Goal: Navigation & Orientation: Find specific page/section

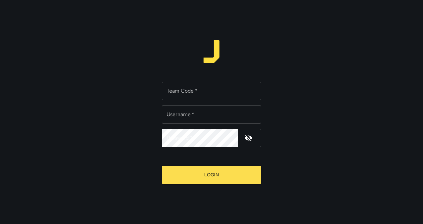
click at [200, 97] on input "Team Code   *" at bounding box center [211, 91] width 99 height 19
type input "****"
click at [200, 119] on input "Username   *" at bounding box center [211, 114] width 99 height 19
type input "******"
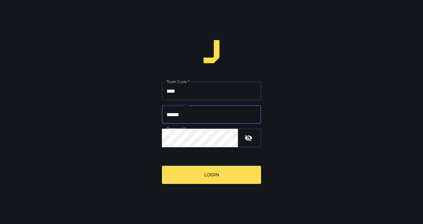
click at [214, 178] on button "Login" at bounding box center [211, 175] width 99 height 18
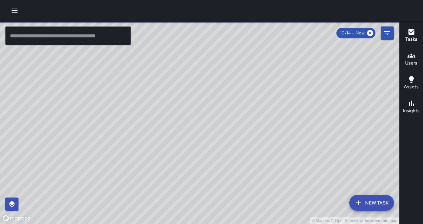
click at [65, 37] on input "text" at bounding box center [68, 35] width 126 height 19
type input "*****"
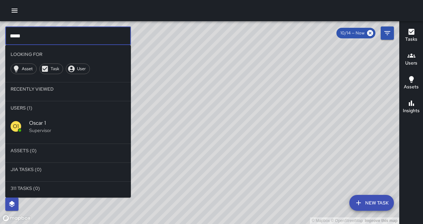
click at [44, 122] on span "Oscar 1" at bounding box center [77, 123] width 97 height 8
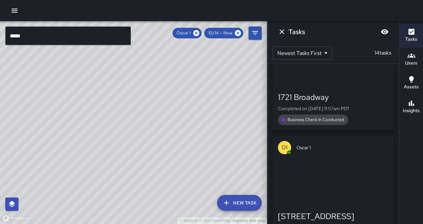
scroll to position [119, 0]
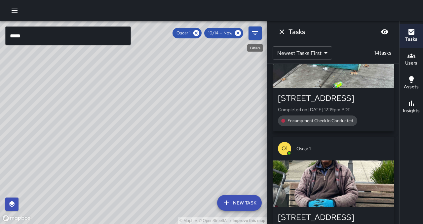
click at [257, 33] on icon "Filters" at bounding box center [255, 33] width 8 height 8
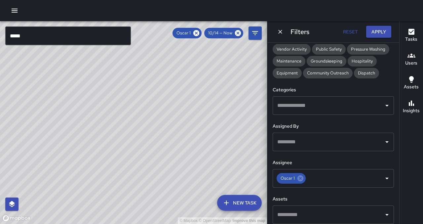
scroll to position [146, 0]
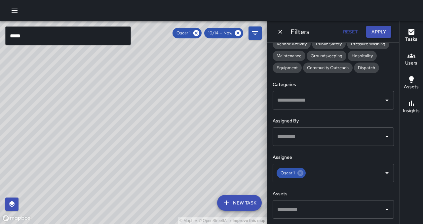
click at [87, 125] on div "© Mapbox © OpenStreetMap Improve this map" at bounding box center [133, 122] width 267 height 203
click at [279, 32] on icon "Dismiss" at bounding box center [280, 31] width 7 height 7
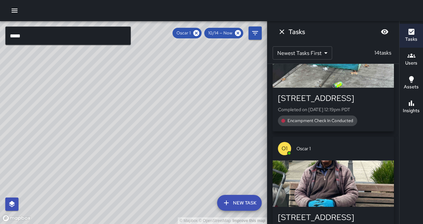
click at [214, 59] on div "© Mapbox © OpenStreetMap Improve this map" at bounding box center [133, 122] width 267 height 203
drag, startPoint x: 214, startPoint y: 59, endPoint x: 197, endPoint y: 133, distance: 75.7
click at [197, 133] on div "© Mapbox © OpenStreetMap Improve this map" at bounding box center [133, 122] width 267 height 203
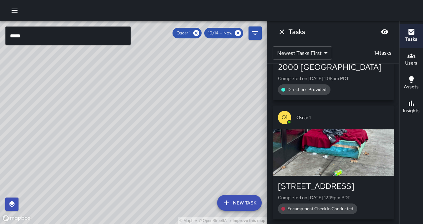
scroll to position [0, 0]
